Goal: Task Accomplishment & Management: Complete application form

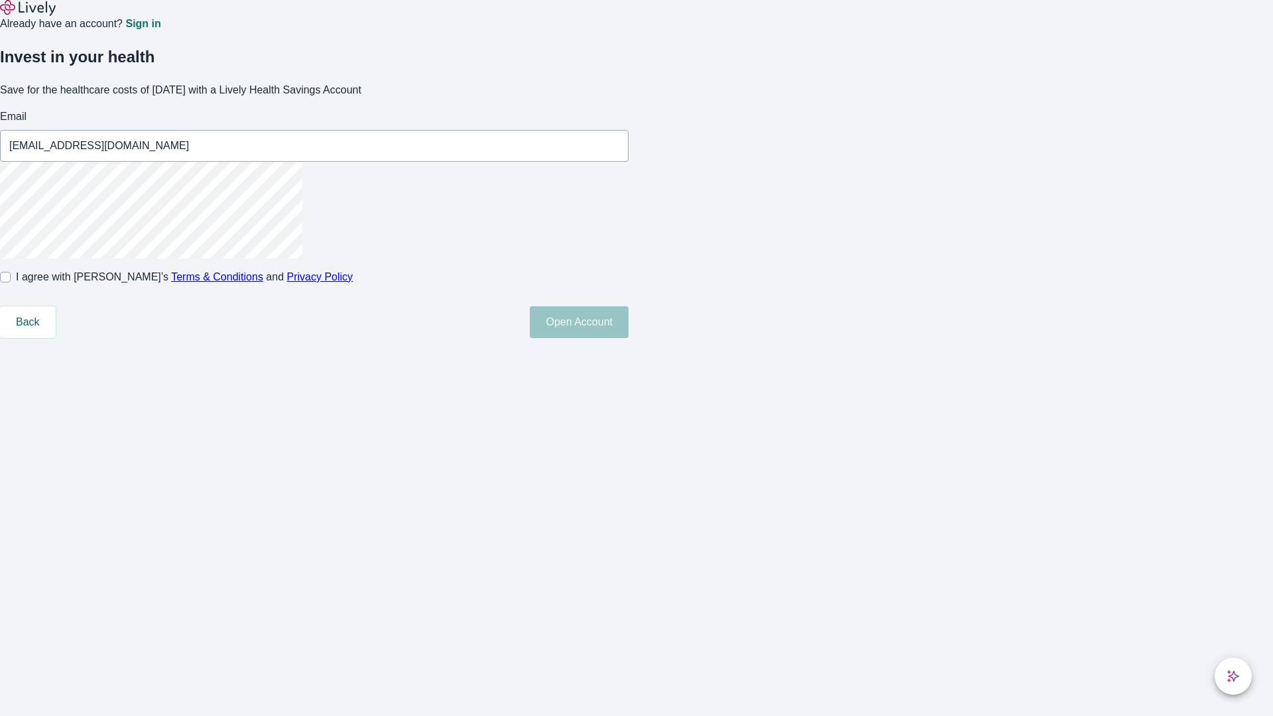
click at [11, 282] on input "I agree with Lively’s Terms & Conditions and Privacy Policy" at bounding box center [5, 277] width 11 height 11
checkbox input "true"
click at [629, 338] on button "Open Account" at bounding box center [579, 322] width 99 height 32
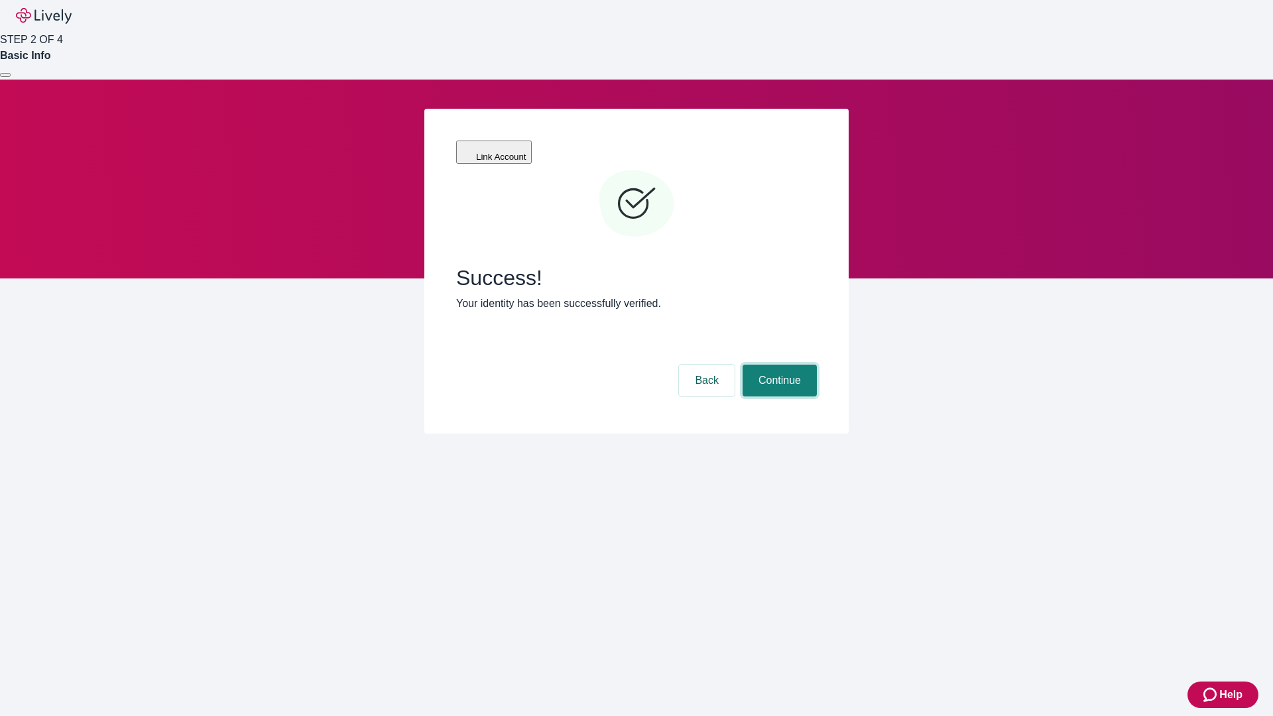
click at [778, 365] on button "Continue" at bounding box center [780, 381] width 74 height 32
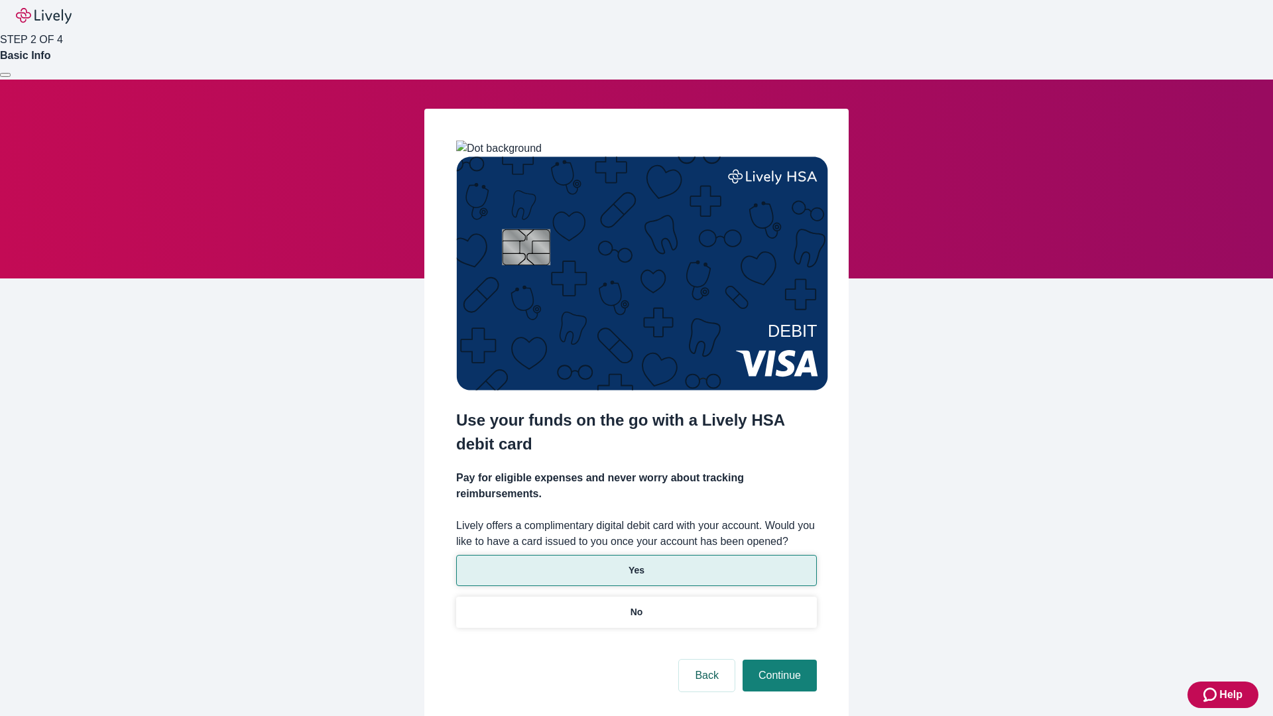
click at [636, 564] on p "Yes" at bounding box center [637, 571] width 16 height 14
click at [778, 660] on button "Continue" at bounding box center [780, 676] width 74 height 32
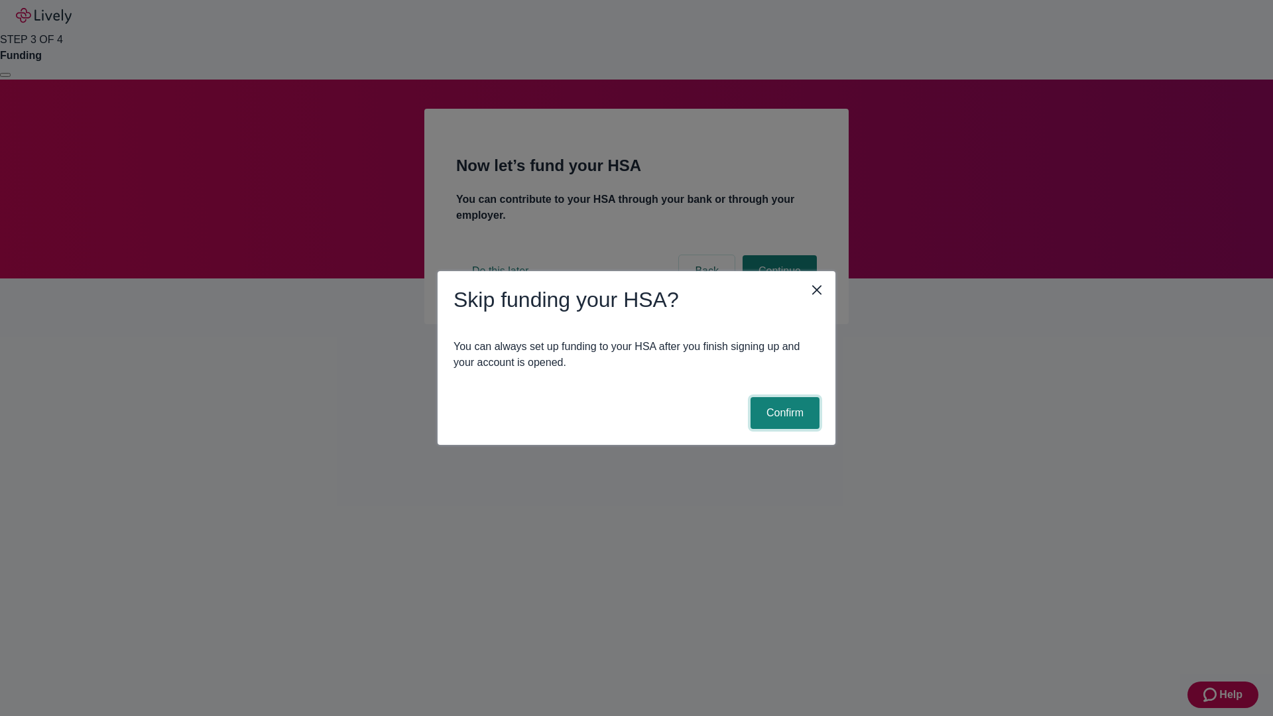
click at [783, 413] on button "Confirm" at bounding box center [785, 413] width 69 height 32
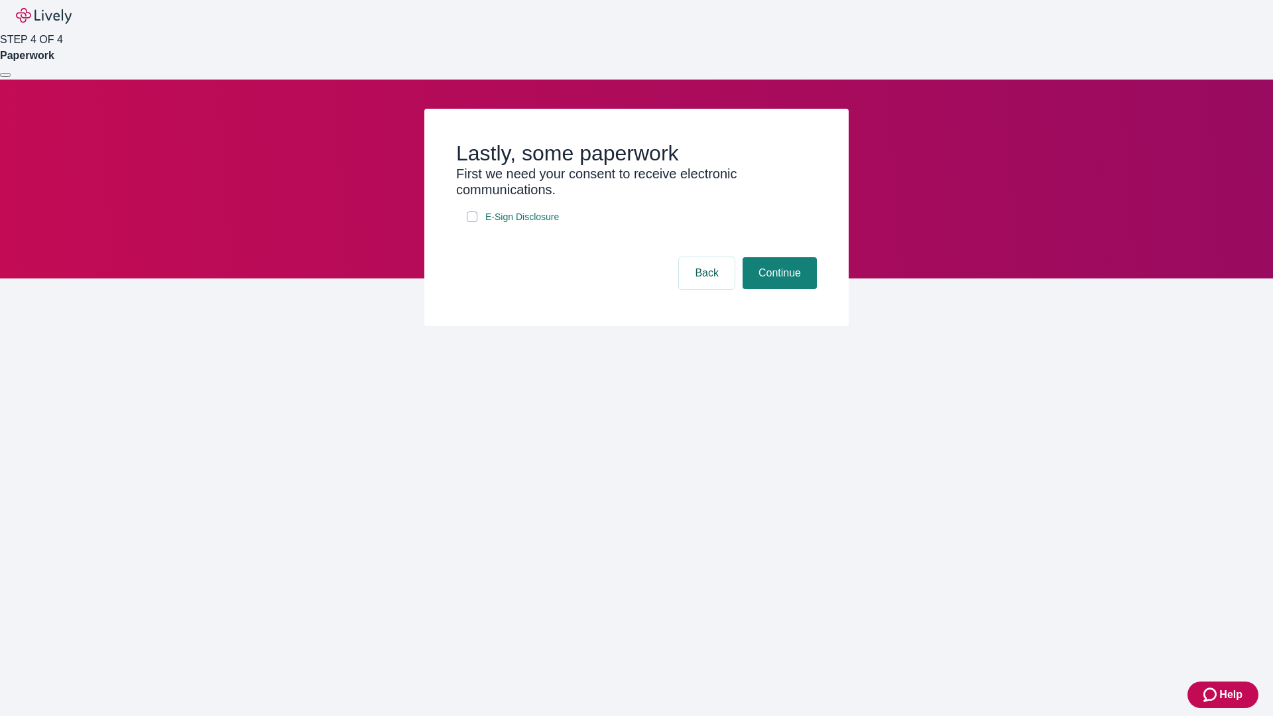
click at [472, 222] on input "E-Sign Disclosure" at bounding box center [472, 217] width 11 height 11
checkbox input "true"
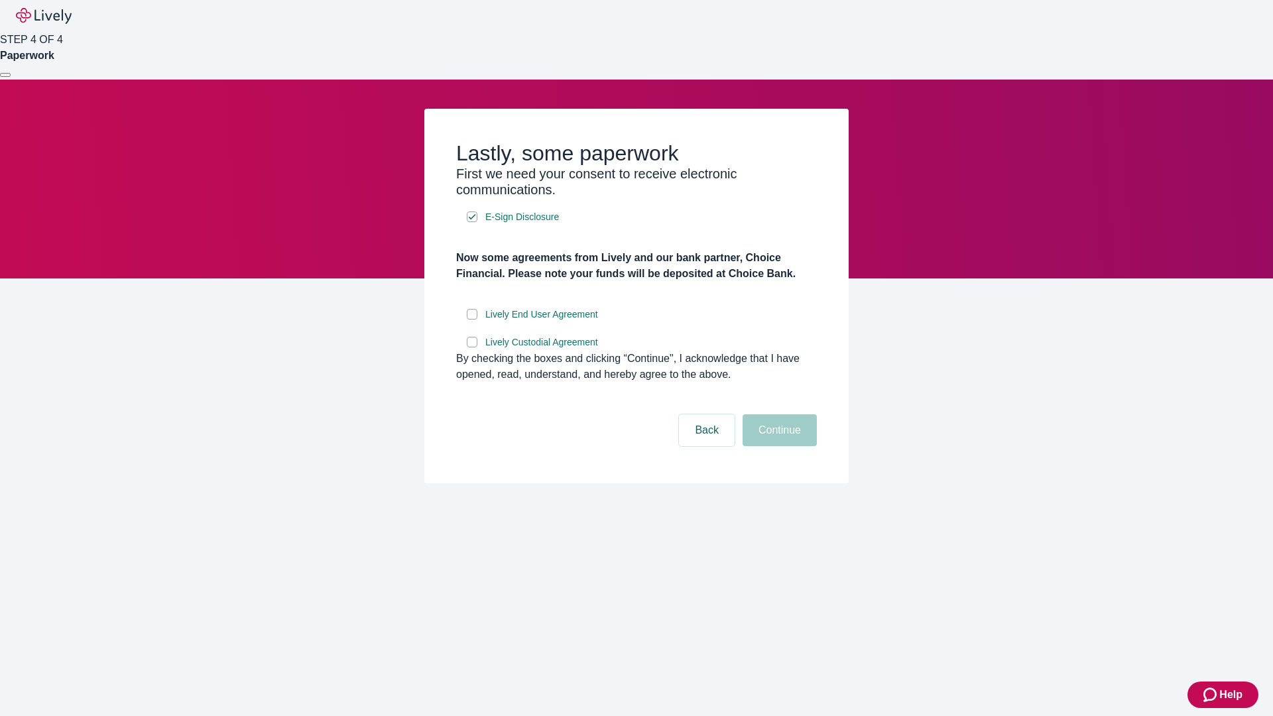
click at [472, 320] on input "Lively End User Agreement" at bounding box center [472, 314] width 11 height 11
checkbox input "true"
click at [472, 347] on input "Lively Custodial Agreement" at bounding box center [472, 342] width 11 height 11
checkbox input "true"
click at [778, 446] on button "Continue" at bounding box center [780, 430] width 74 height 32
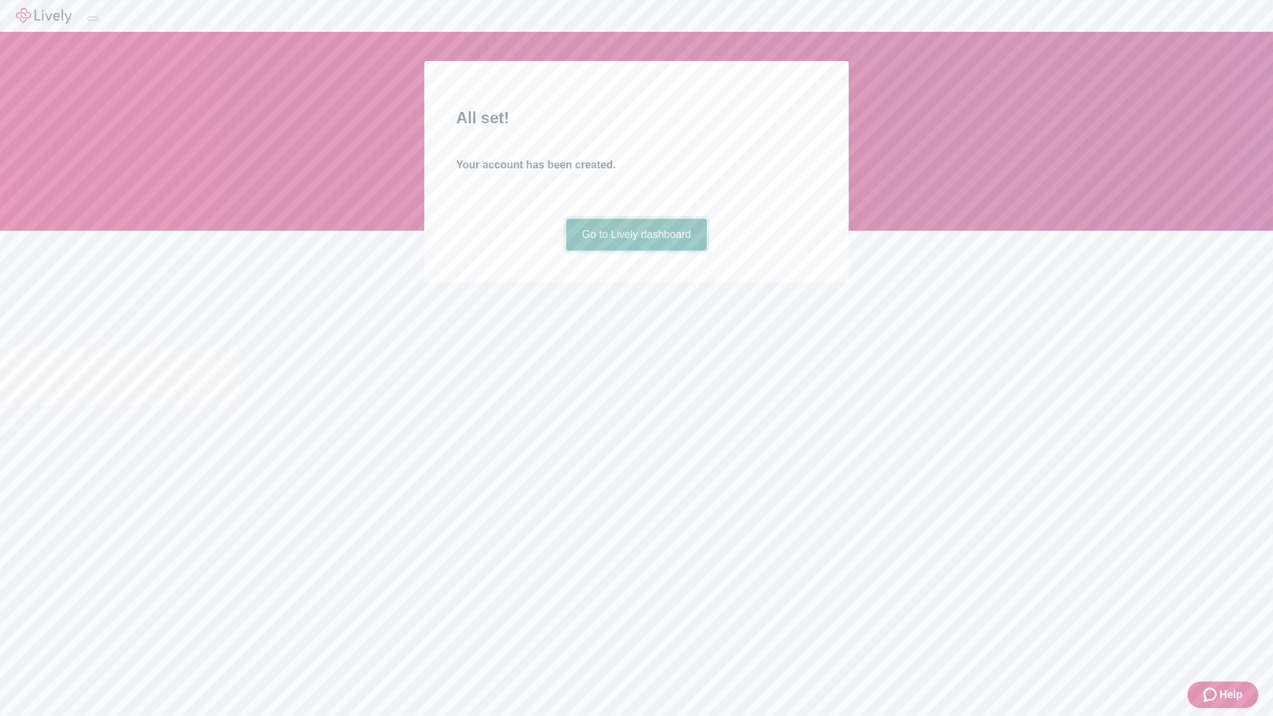
click at [636, 251] on link "Go to Lively dashboard" at bounding box center [636, 235] width 141 height 32
